Goal: Task Accomplishment & Management: Use online tool/utility

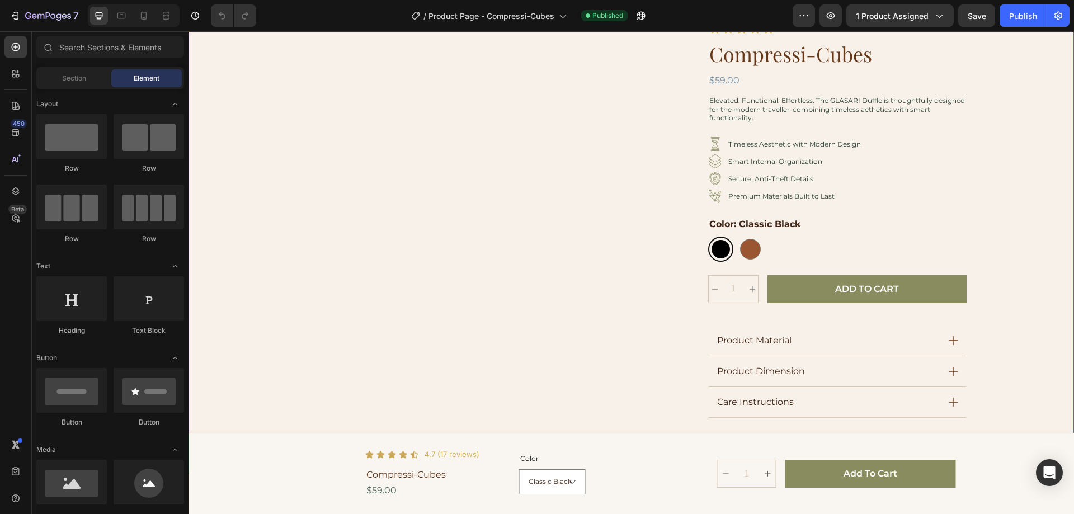
scroll to position [56, 0]
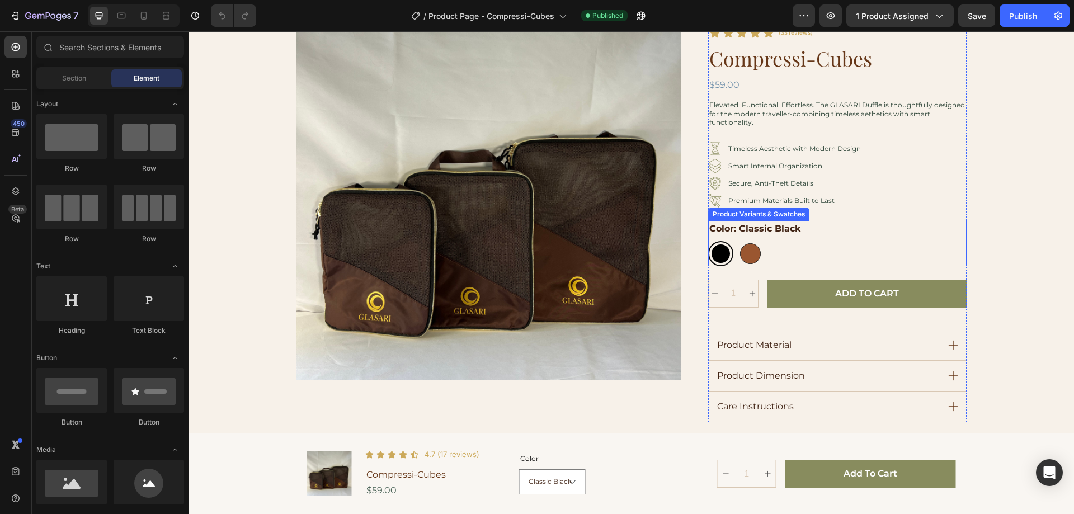
click at [752, 261] on div at bounding box center [750, 253] width 21 height 21
click at [738, 241] on input "Cocoa Drift Cocoa Drift" at bounding box center [737, 240] width 1 height 1
radio input "true"
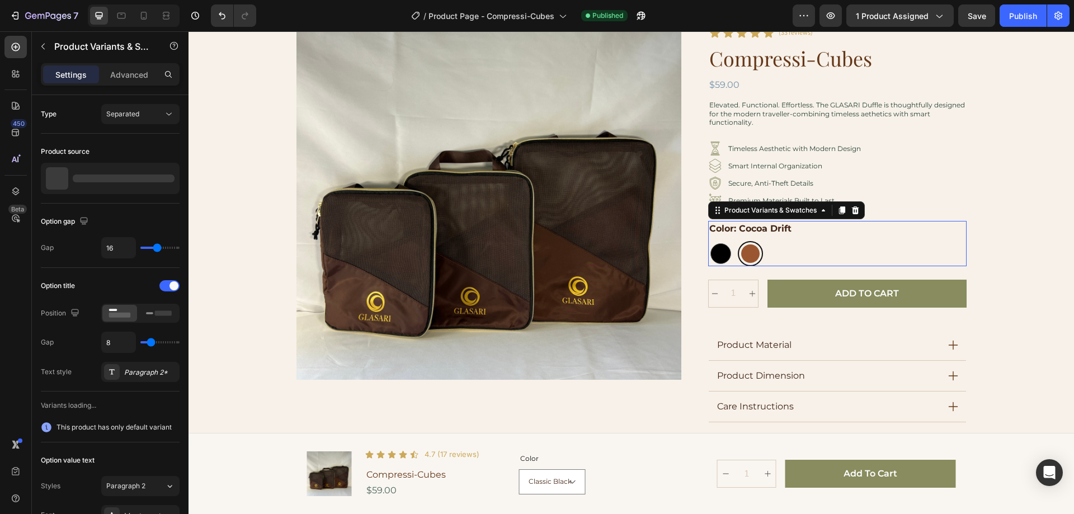
select select "Cocoa Drift"
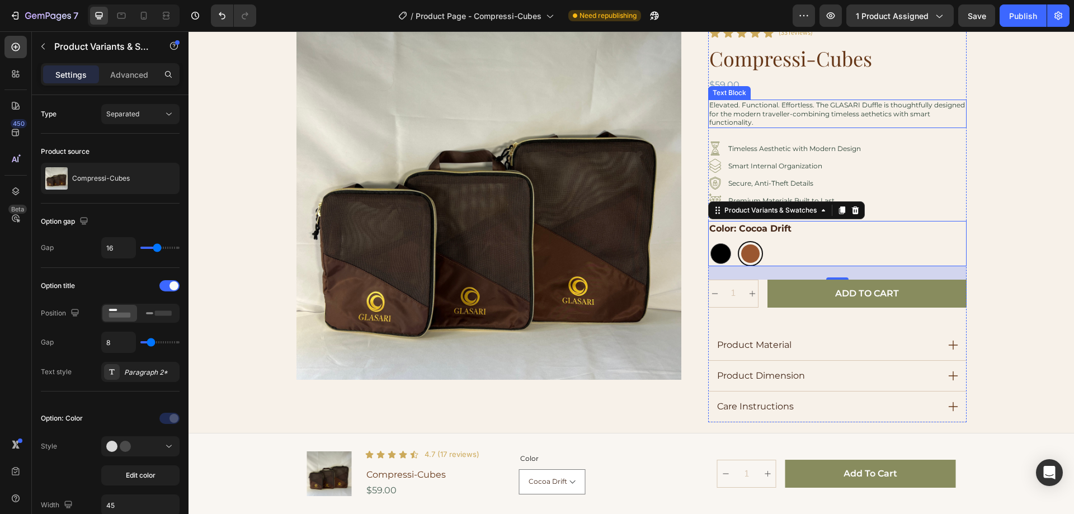
click at [724, 117] on p "Elevated. Functional. Effortless. The GLASARI Duffle is thoughtfully designed f…" at bounding box center [837, 114] width 256 height 26
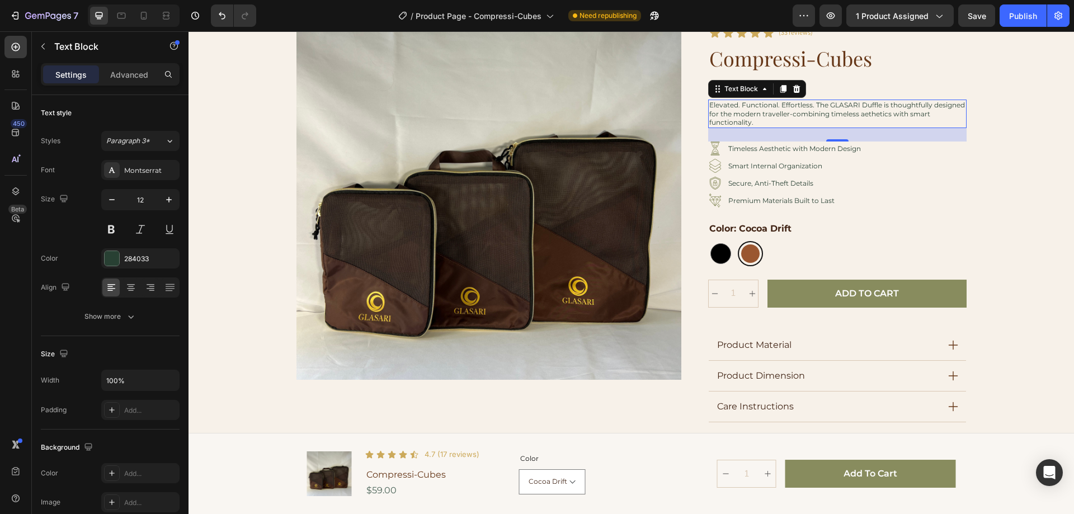
click at [765, 119] on p "Elevated. Functional. Effortless. The GLASARI Duffle is thoughtfully designed f…" at bounding box center [837, 114] width 256 height 26
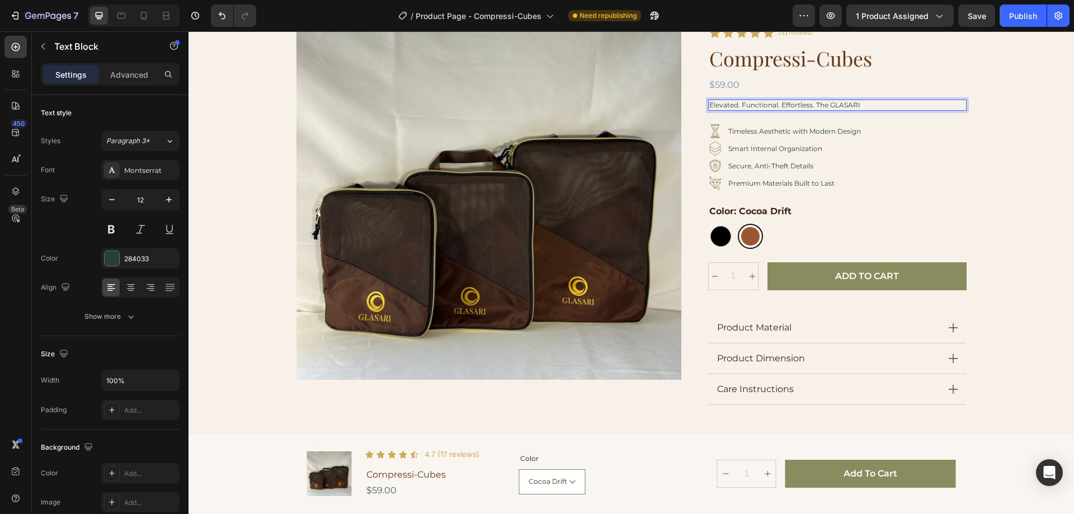
click at [812, 106] on p "Elevated. Functional. Effortless. The GLASARI" at bounding box center [837, 105] width 256 height 9
click at [752, 102] on p "The GLASARI" at bounding box center [837, 105] width 256 height 9
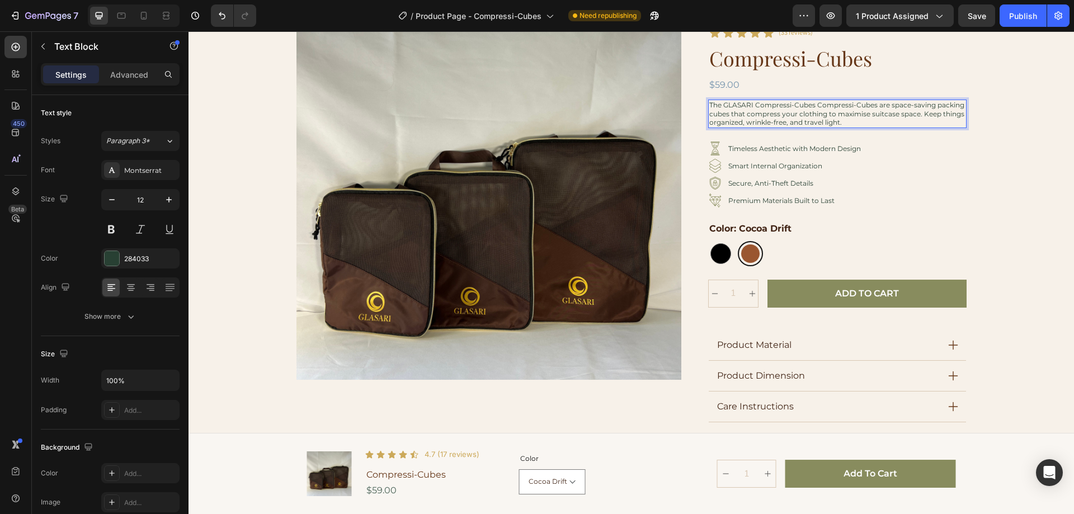
click at [875, 107] on p "The GLASARI Compressi-Cubes Compressi-Cubes are space-saving packing cubes that…" at bounding box center [837, 114] width 256 height 26
click at [873, 106] on p "The GLASARI Compressi-Cubes Compressi-Cubes are space-saving packing cubes that…" at bounding box center [837, 114] width 256 height 26
click at [938, 112] on p "The GLASARI Compressi-Cubes are space-saving packing cubes that compress your c…" at bounding box center [837, 114] width 256 height 26
click at [948, 114] on p "The GLASARI Compressi-Cubes are space-saving packing cubes that compress your c…" at bounding box center [837, 114] width 256 height 26
click at [824, 123] on p "The GLASARI Compressi-Cubes are space-saving packing cubes that compress your c…" at bounding box center [837, 114] width 256 height 26
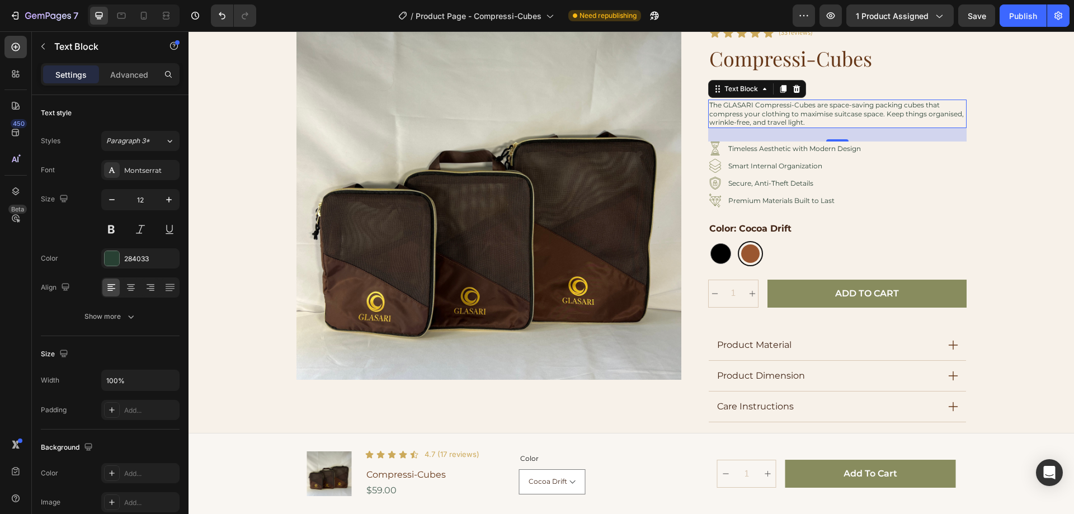
click at [806, 121] on p "The GLASARI Compressi-Cubes are space-saving packing cubes that compress your c…" at bounding box center [837, 114] width 256 height 26
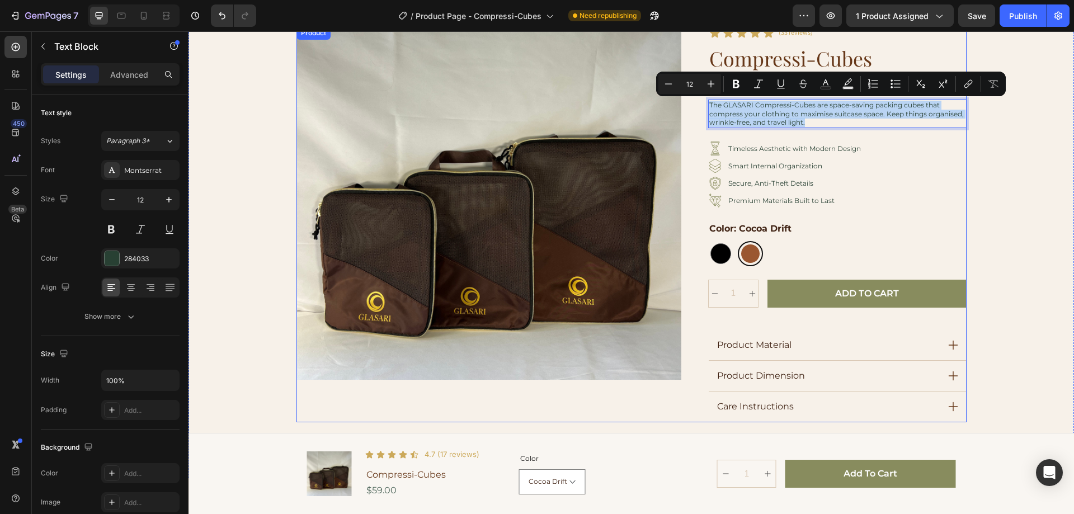
drag, startPoint x: 806, startPoint y: 122, endPoint x: 703, endPoint y: 104, distance: 105.0
click at [703, 104] on div "Product Images Row Icon Icon Icon Icon Icon Icon List (33 reviews) Text Block R…" at bounding box center [631, 224] width 670 height 396
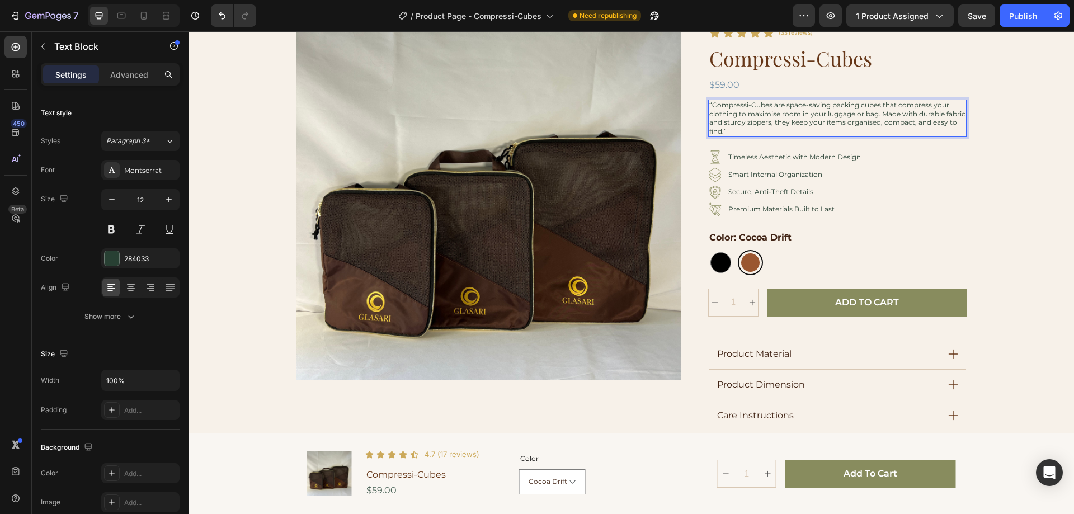
click at [709, 105] on p "“Compressi-Cubes are space-saving packing cubes that compress your clothing to …" at bounding box center [837, 118] width 256 height 35
click at [751, 132] on p "Compressi-Cubes are space-saving packing cubes that compress your clothing to m…" at bounding box center [837, 118] width 256 height 35
click at [766, 154] on p "Timeless Aesthetic with Modern Design" at bounding box center [794, 157] width 133 height 9
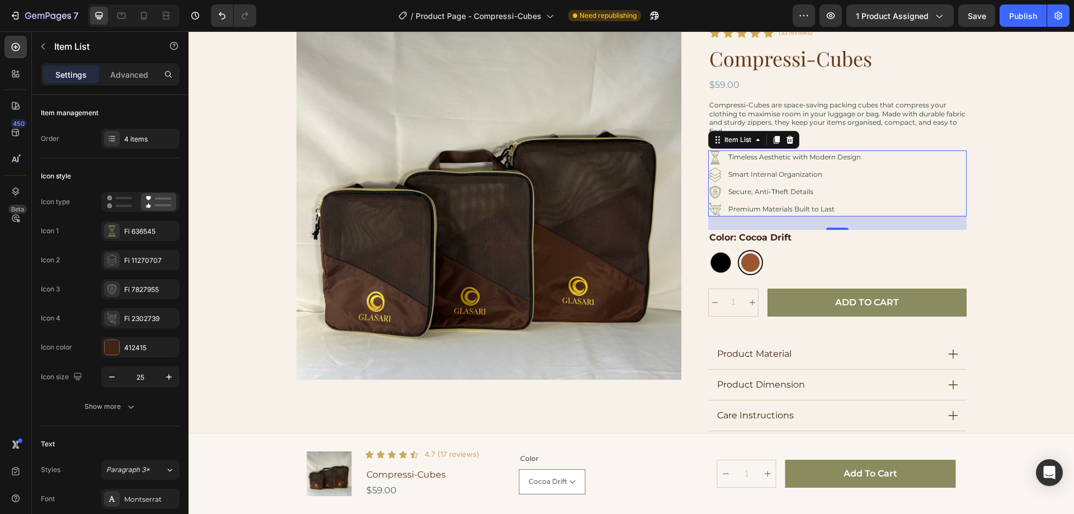
click at [776, 209] on p "Premium Materials Built to Last" at bounding box center [794, 209] width 133 height 9
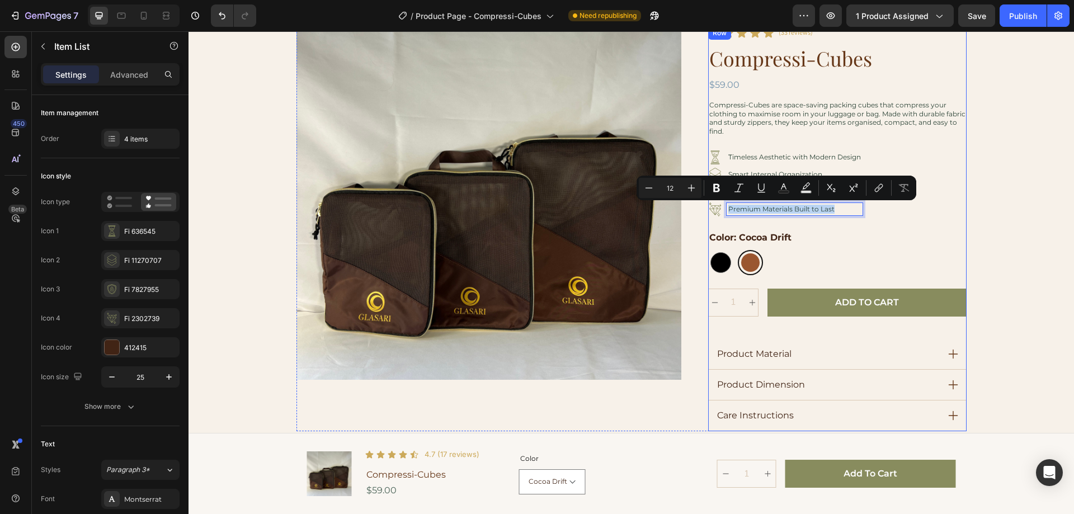
drag, startPoint x: 835, startPoint y: 209, endPoint x: 722, endPoint y: 221, distance: 113.1
click at [722, 221] on div "Icon Icon Icon Icon Icon Icon List (33 reviews) Text Block Row compressi-cubes …" at bounding box center [837, 228] width 258 height 405
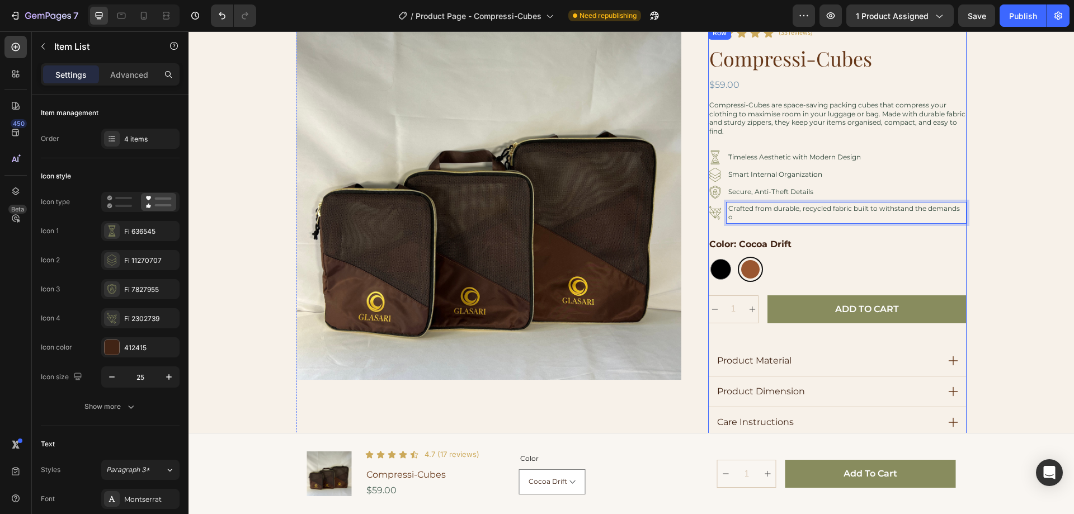
scroll to position [55, 0]
click at [736, 194] on p "Secure, Anti-Theft Details" at bounding box center [846, 192] width 237 height 9
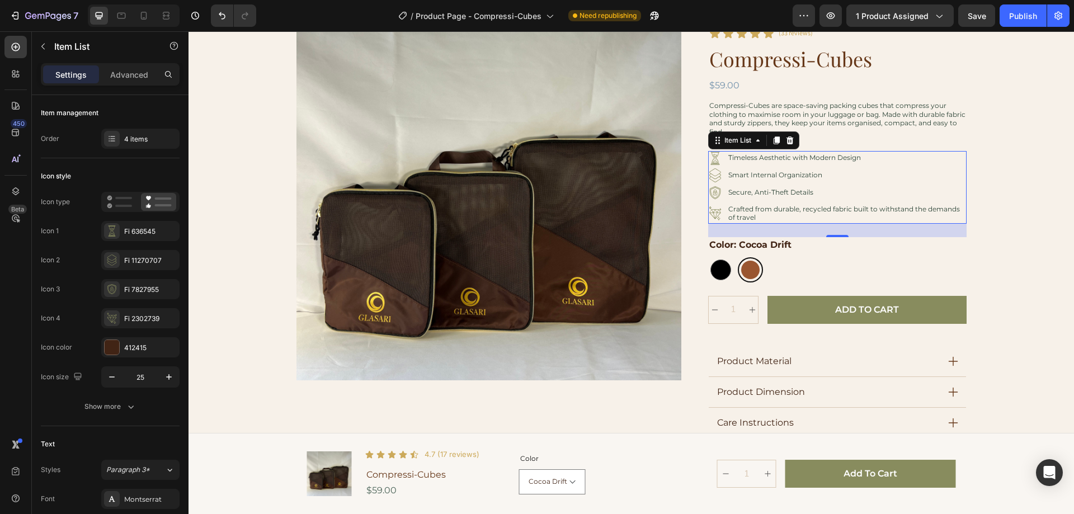
click at [733, 171] on p "Smart Internal Organization" at bounding box center [846, 175] width 237 height 9
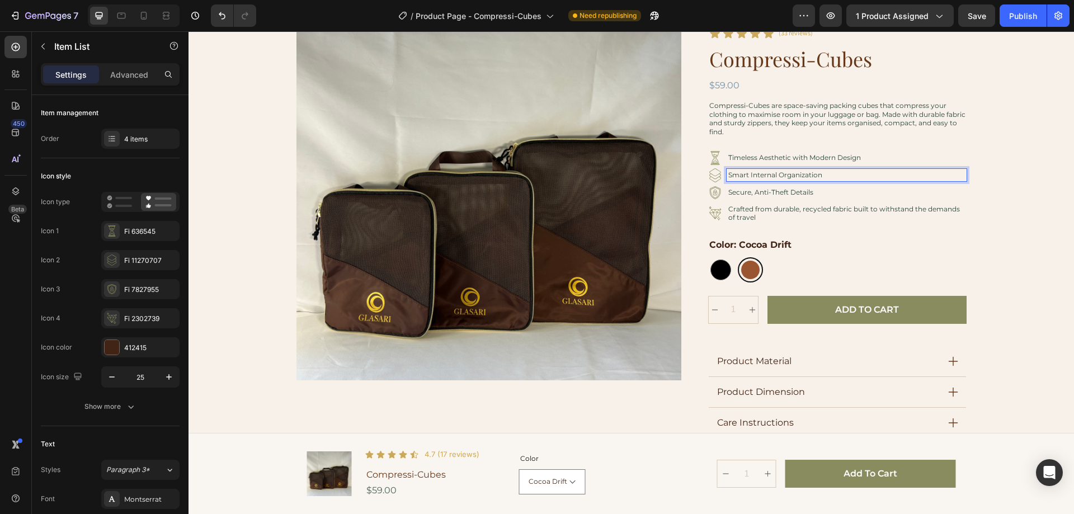
click at [801, 177] on p "Smart Internal Organization" at bounding box center [846, 175] width 237 height 9
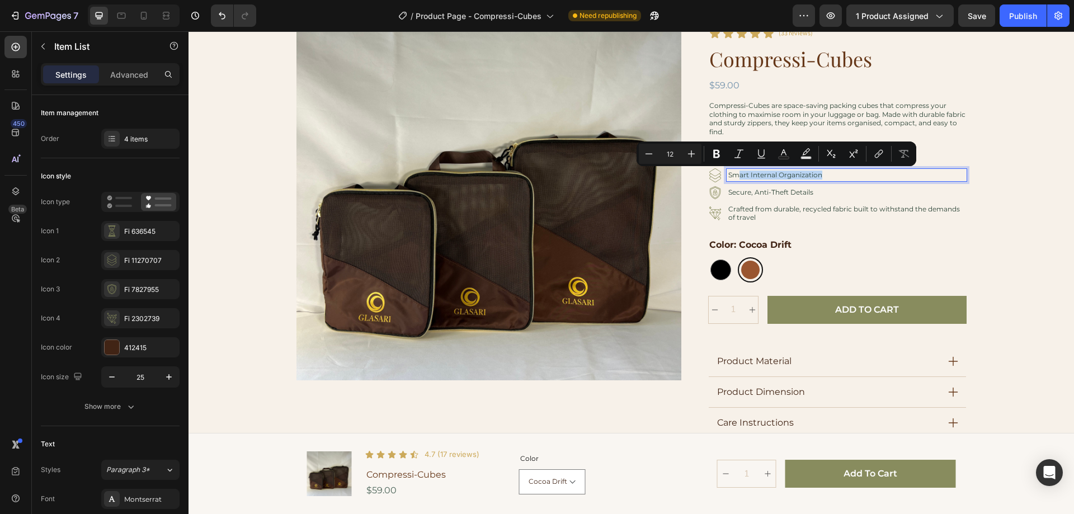
drag, startPoint x: 823, startPoint y: 176, endPoint x: 731, endPoint y: 185, distance: 92.1
click at [731, 185] on div "Timeless Aesthetic with Modern Design Smart Internal Organization Secure, Anti-…" at bounding box center [837, 187] width 258 height 73
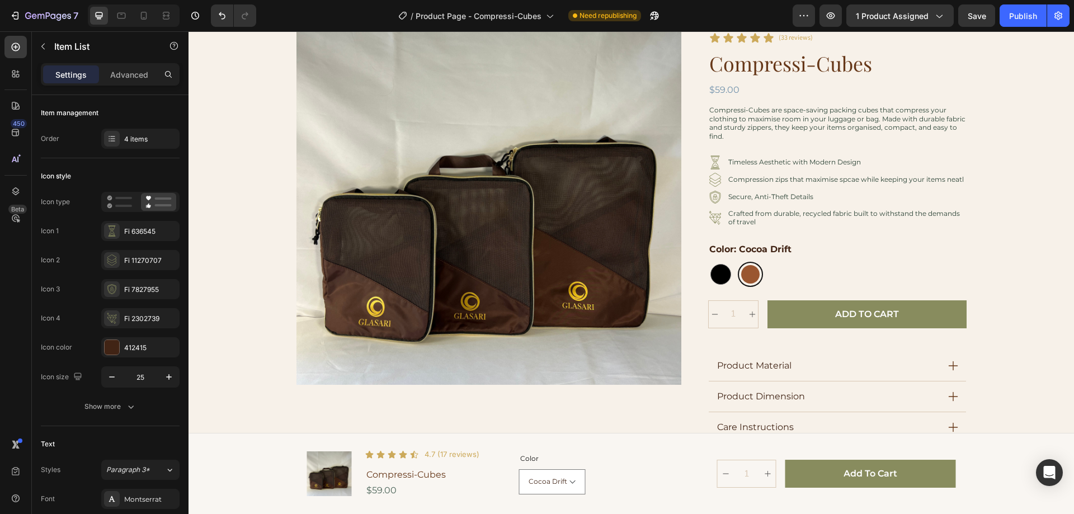
scroll to position [50, 0]
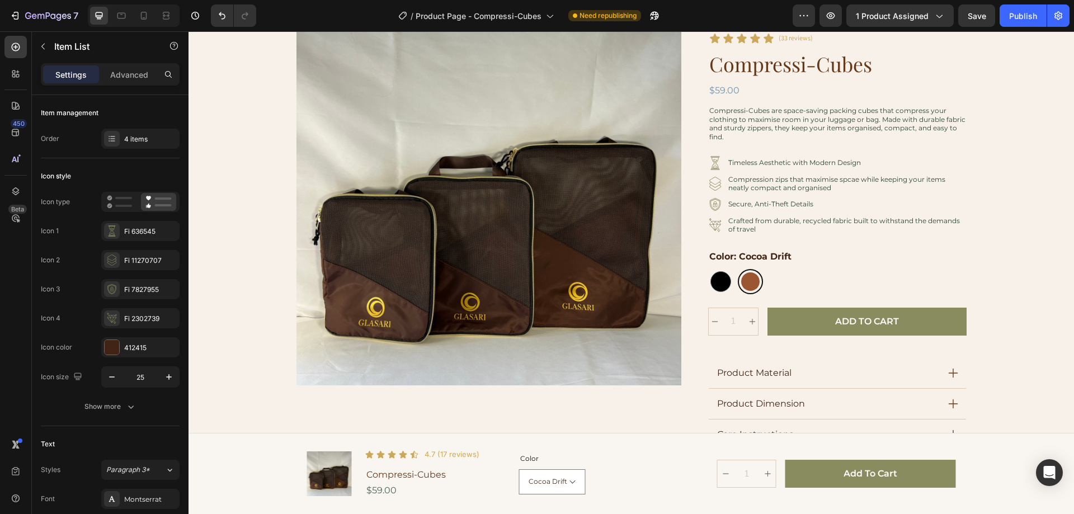
click at [735, 206] on p "Secure, Anti-Theft Details" at bounding box center [846, 204] width 237 height 9
click at [752, 205] on p "Secure, Anti-Theft Details" at bounding box center [846, 204] width 237 height 9
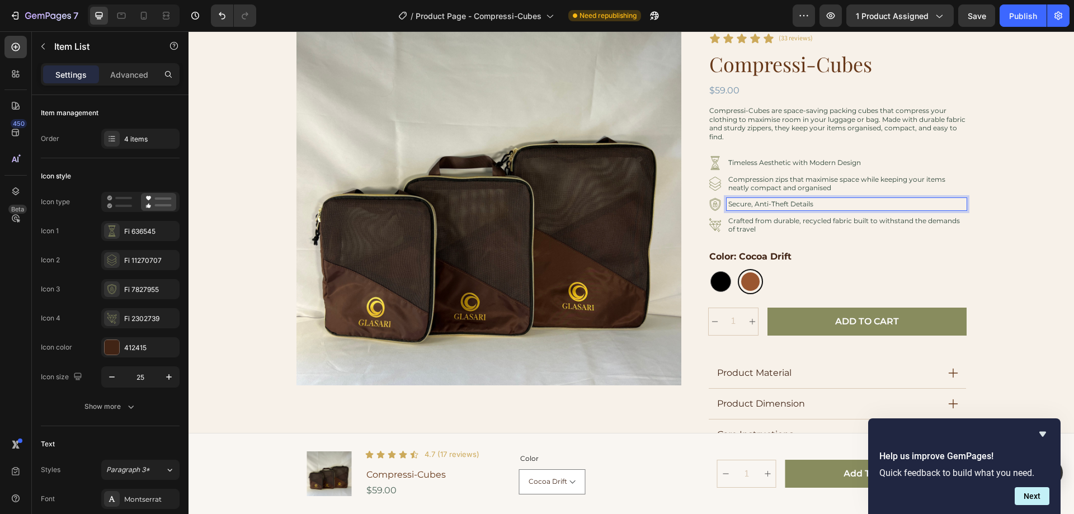
click at [767, 202] on p "Secure, Anti-Theft Details" at bounding box center [846, 204] width 237 height 9
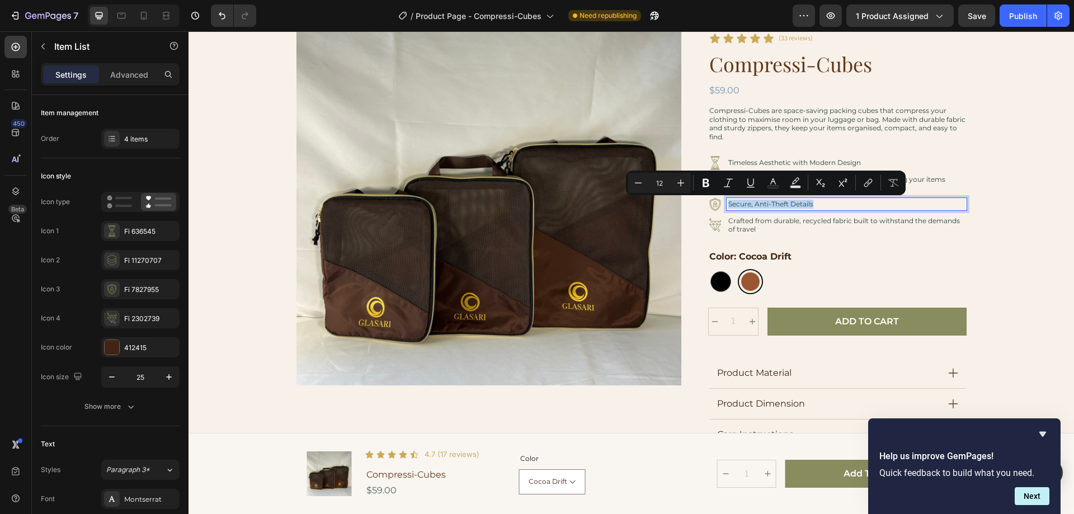
drag, startPoint x: 814, startPoint y: 204, endPoint x: 721, endPoint y: 208, distance: 93.5
click at [721, 208] on div "Secure, Anti-Theft Details" at bounding box center [837, 204] width 258 height 14
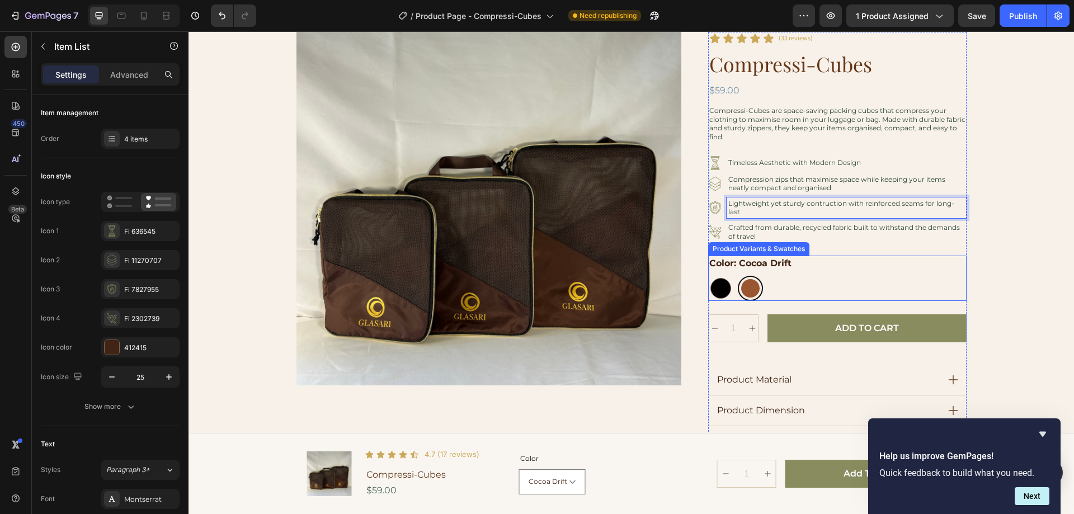
scroll to position [50, 0]
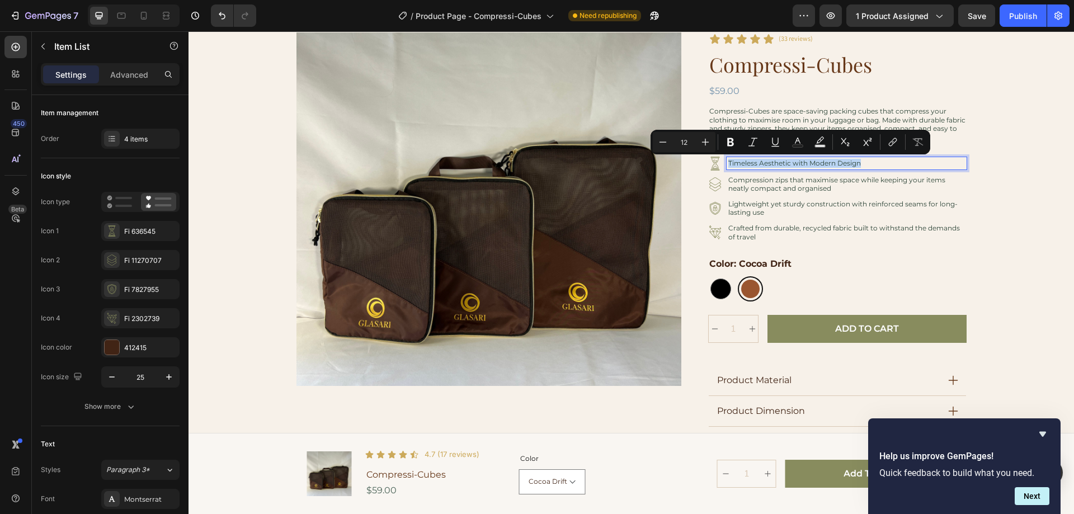
drag, startPoint x: 723, startPoint y: 163, endPoint x: 954, endPoint y: 172, distance: 231.1
click at [954, 172] on div "Timeless Aesthetic with Modern Design Compression zips that maximise space whil…" at bounding box center [837, 200] width 258 height 87
click at [994, 157] on div "Product Images Row Icon Icon Icon Icon Icon Icon List (33 reviews) Text Block R…" at bounding box center [631, 244] width 854 height 425
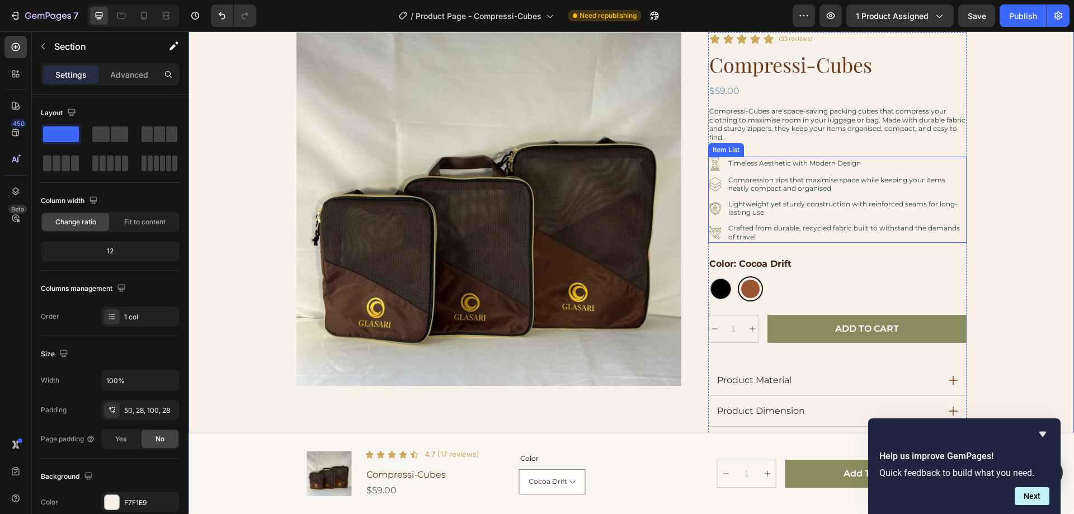
click at [708, 233] on icon at bounding box center [715, 232] width 14 height 14
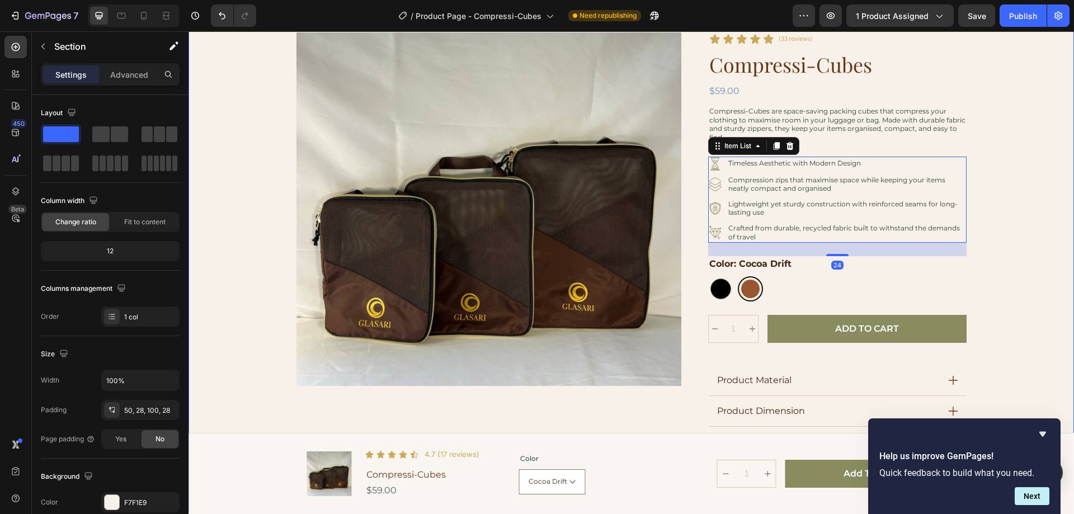
click at [1014, 262] on div "Product Images Row Icon Icon Icon Icon Icon Icon List (33 reviews) Text Block R…" at bounding box center [631, 244] width 854 height 425
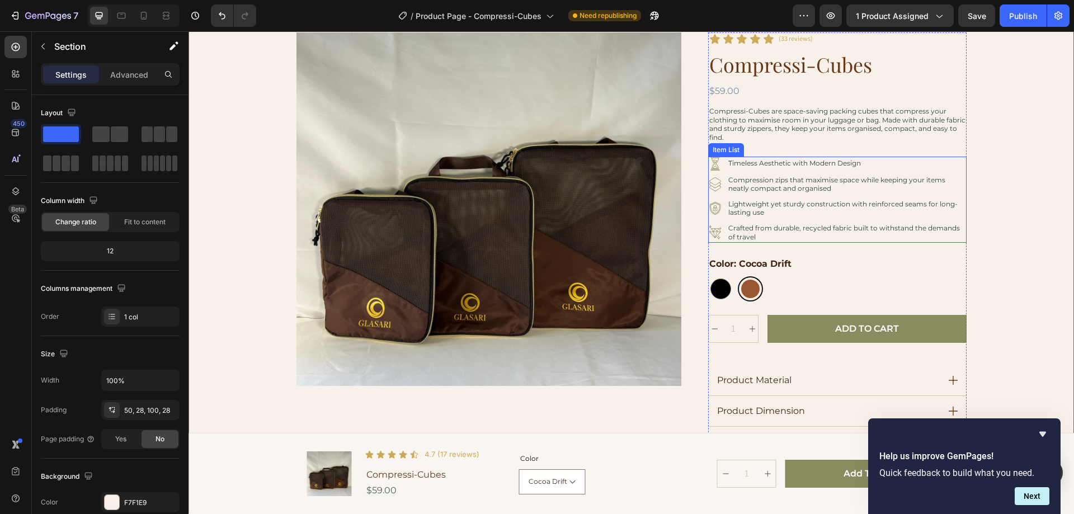
click at [713, 235] on icon at bounding box center [714, 233] width 11 height 10
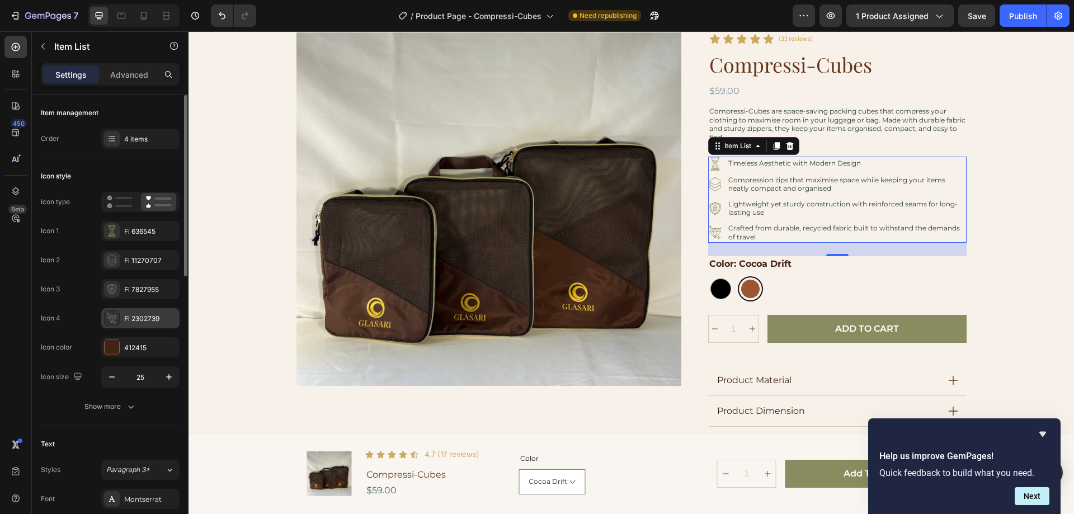
click at [109, 319] on icon at bounding box center [111, 318] width 11 height 11
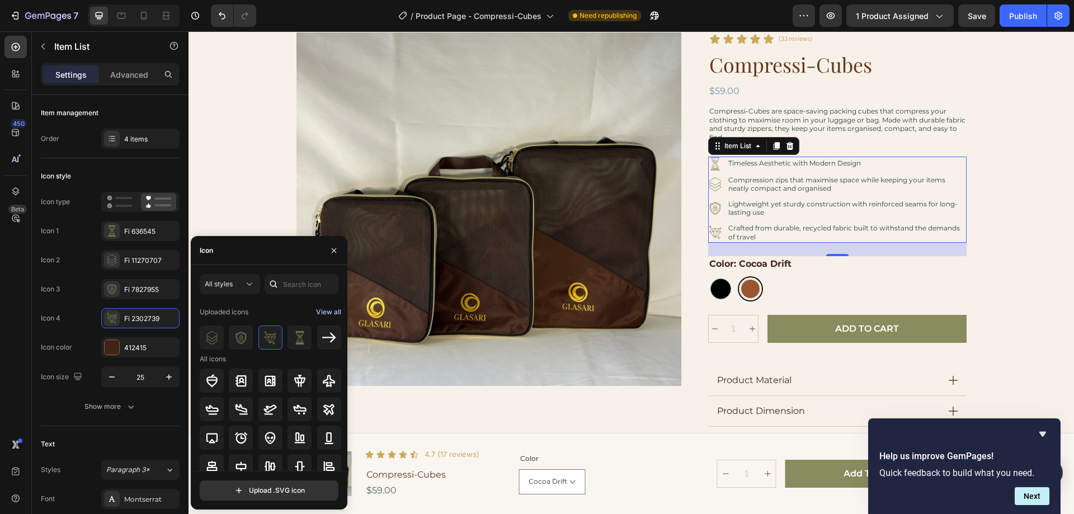
click at [324, 311] on div "View all" at bounding box center [328, 311] width 25 height 13
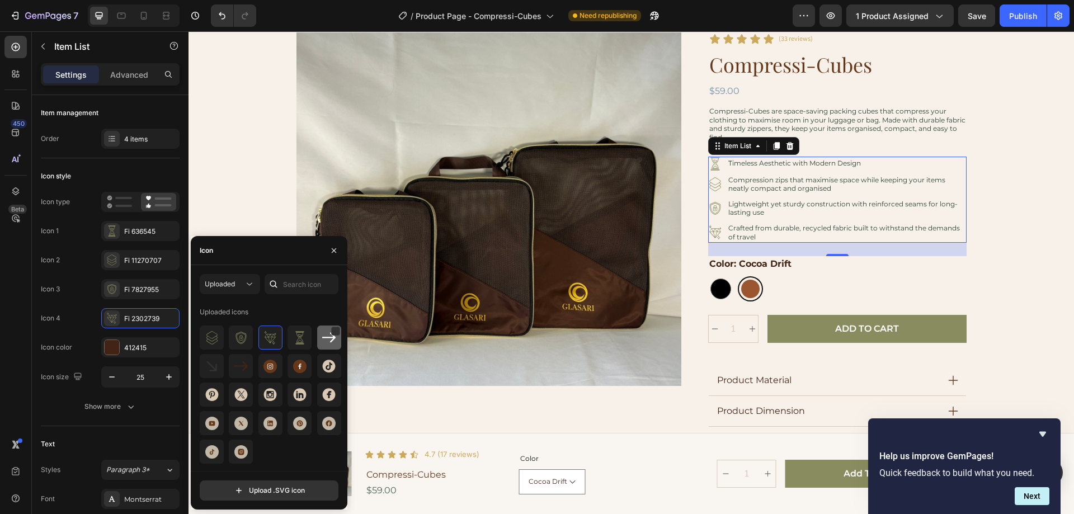
click at [325, 337] on img at bounding box center [328, 337] width 13 height 13
click at [299, 288] on input "text" at bounding box center [301, 284] width 74 height 20
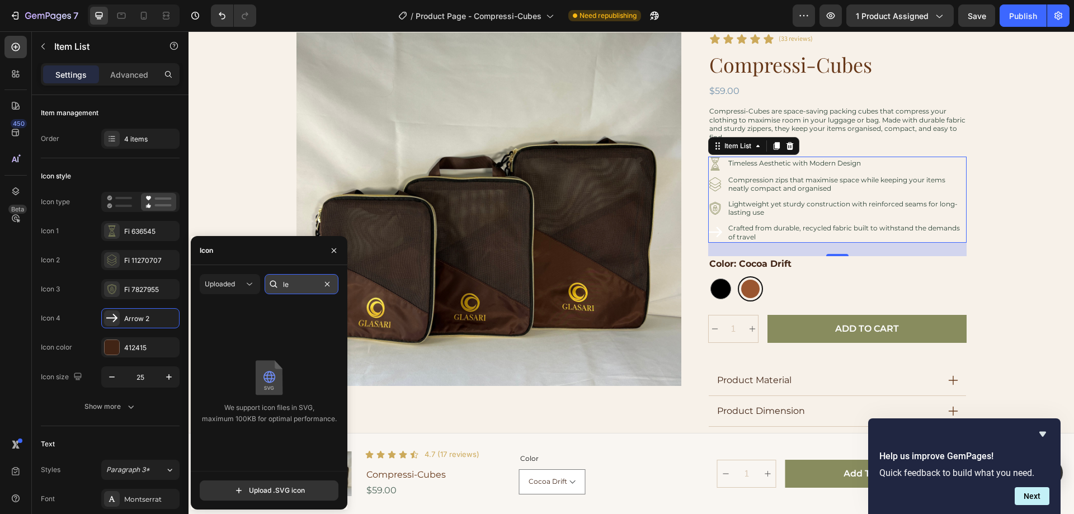
type input "l"
type input "r"
type input "a"
type input "c"
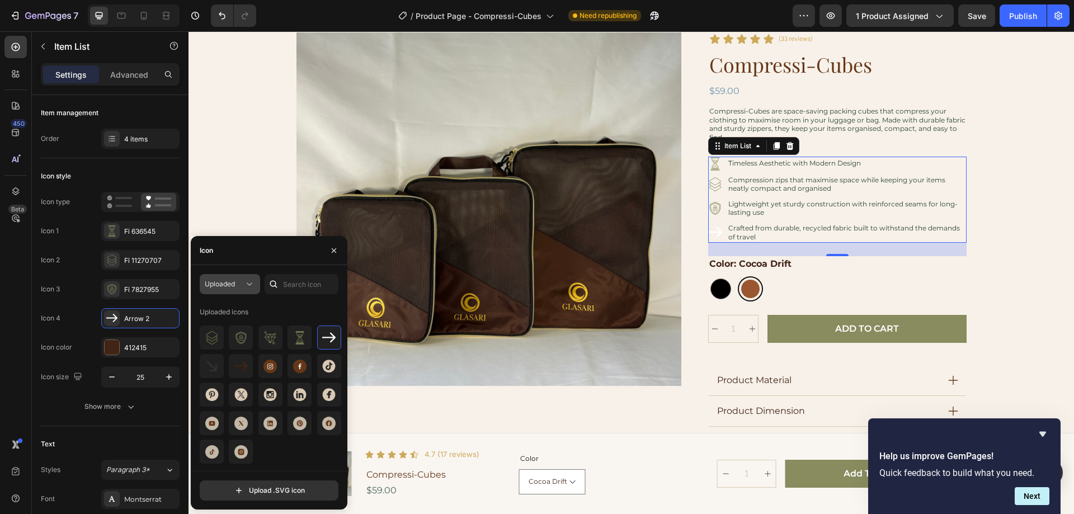
click at [251, 283] on icon at bounding box center [249, 283] width 11 height 11
click at [267, 336] on img at bounding box center [269, 337] width 13 height 13
click at [335, 252] on icon "button" at bounding box center [333, 250] width 9 height 9
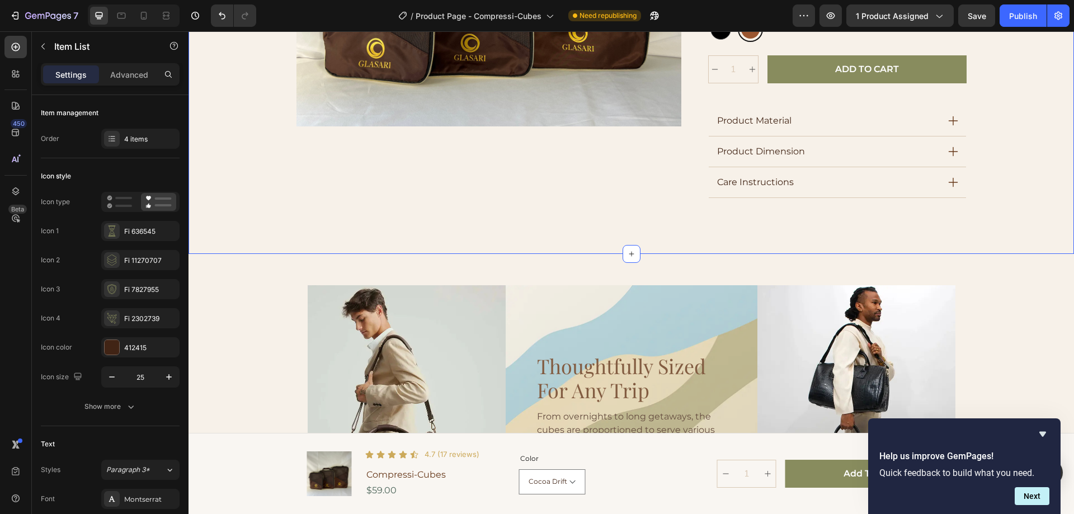
scroll to position [441, 0]
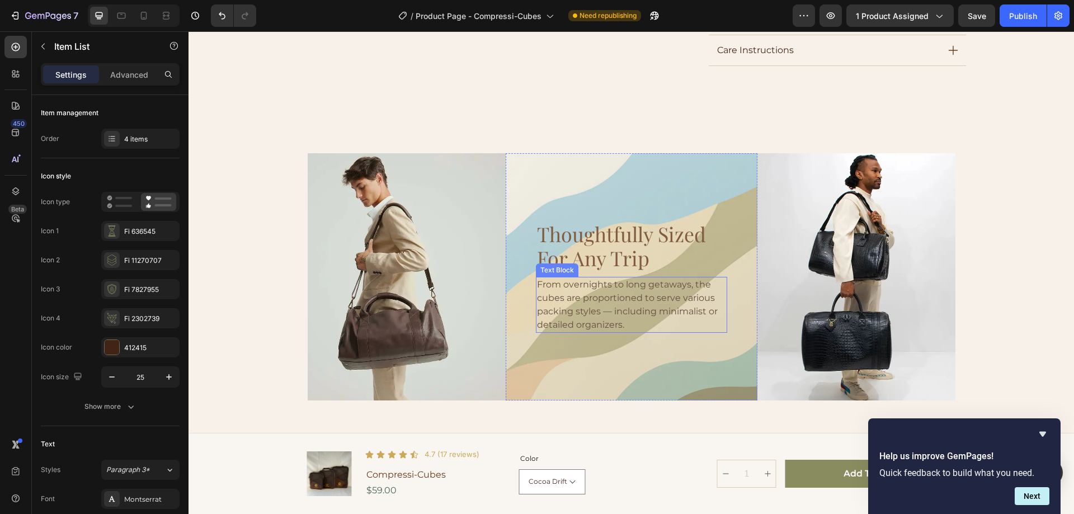
click at [552, 308] on p "From overnights to long getaways, the cubes are proportioned to serve various p…" at bounding box center [631, 305] width 189 height 54
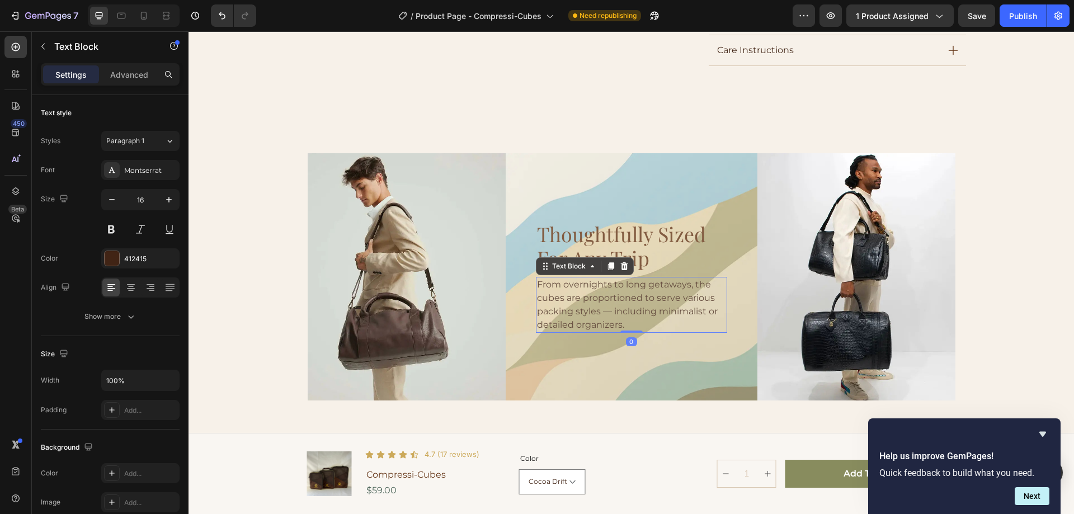
click at [602, 326] on p "From overnights to long getaways, the cubes are proportioned to serve various p…" at bounding box center [631, 305] width 189 height 54
click at [604, 324] on p "From overnights to long getaways, the cubes are proportioned to serve various p…" at bounding box center [631, 305] width 189 height 54
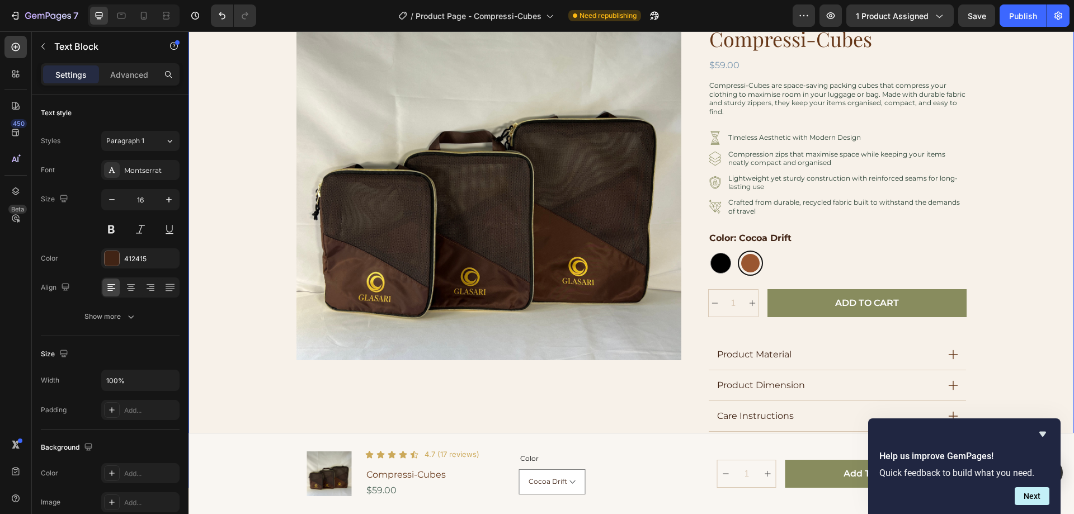
scroll to position [50, 0]
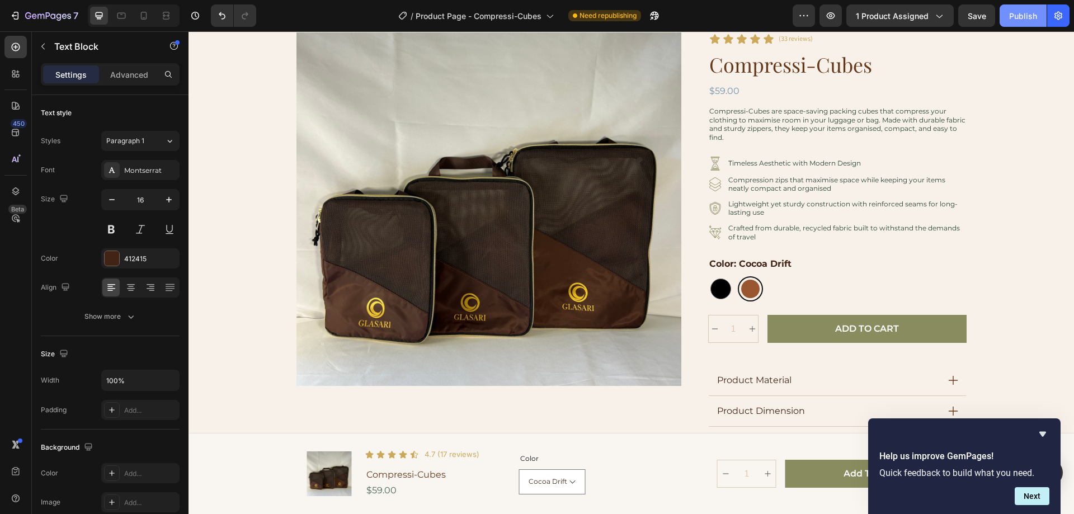
click at [1031, 14] on div "Publish" at bounding box center [1023, 16] width 28 height 12
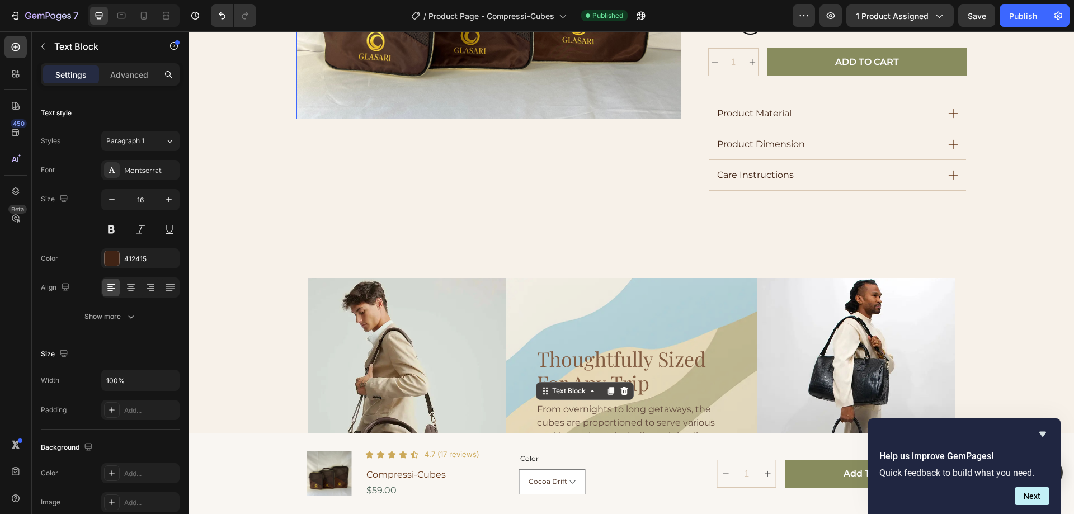
scroll to position [329, 0]
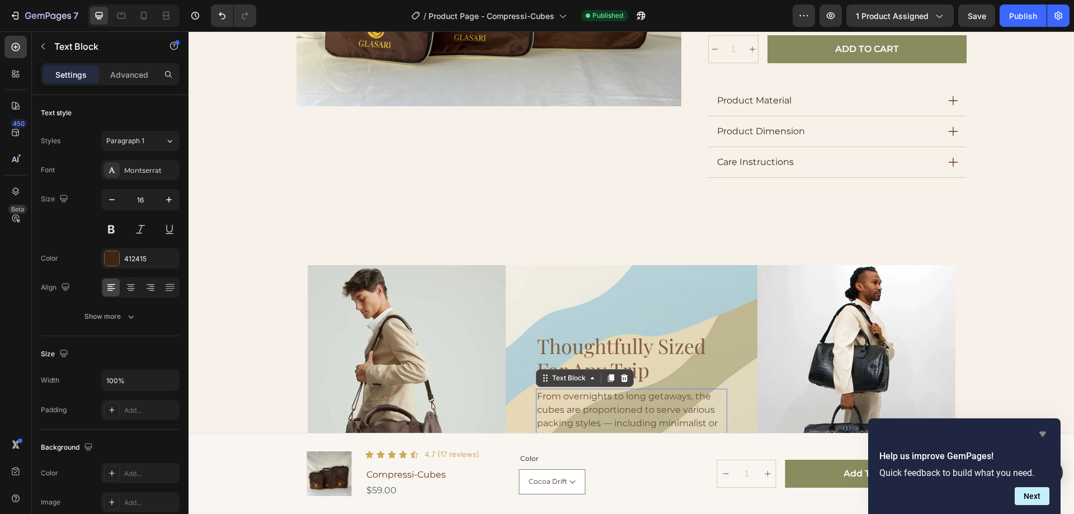
click at [1041, 432] on icon "Hide survey" at bounding box center [1042, 434] width 7 height 5
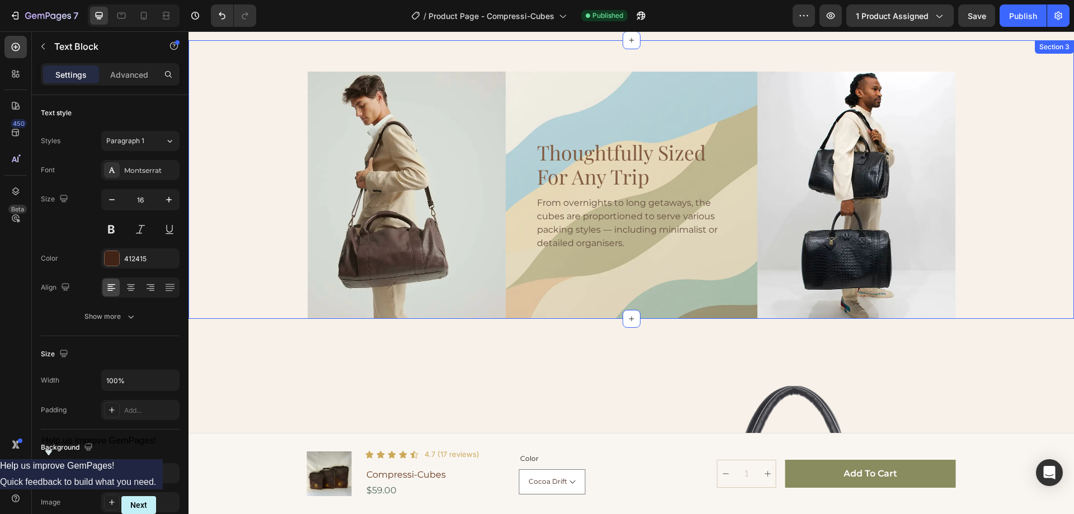
scroll to position [497, 0]
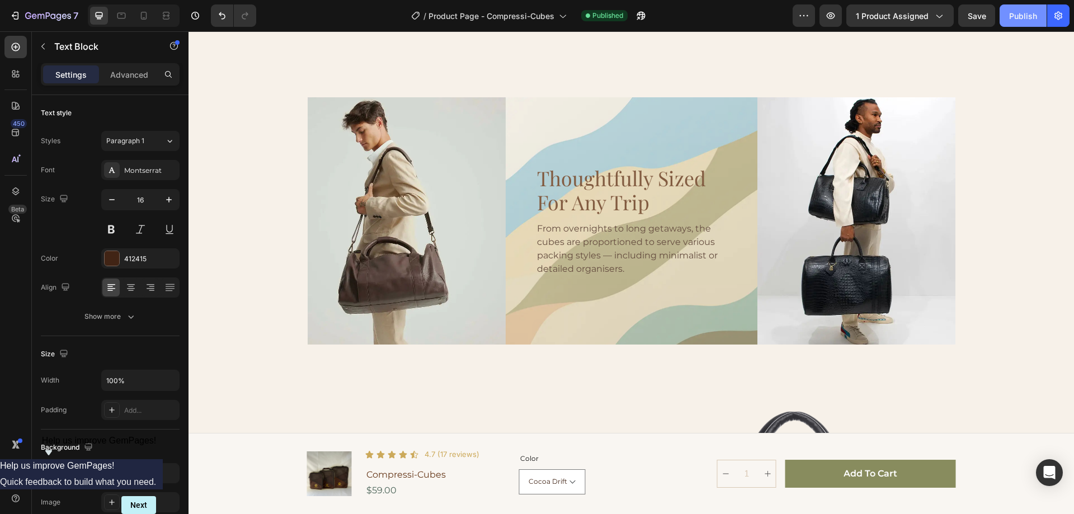
click at [1013, 25] on button "Publish" at bounding box center [1022, 15] width 47 height 22
